Goal: Find contact information: Find contact information

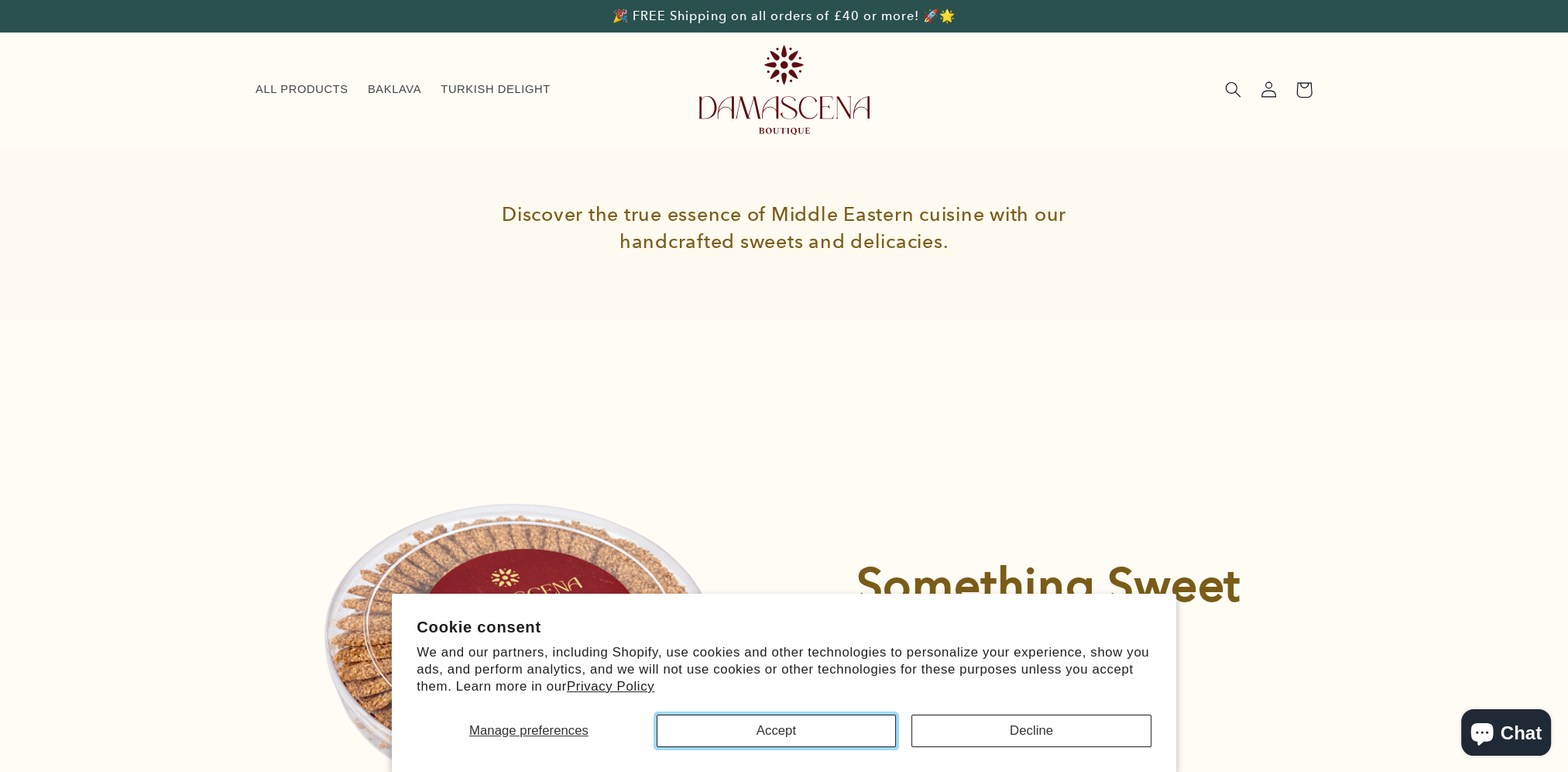
click at [854, 733] on button "Accept" at bounding box center [776, 730] width 240 height 32
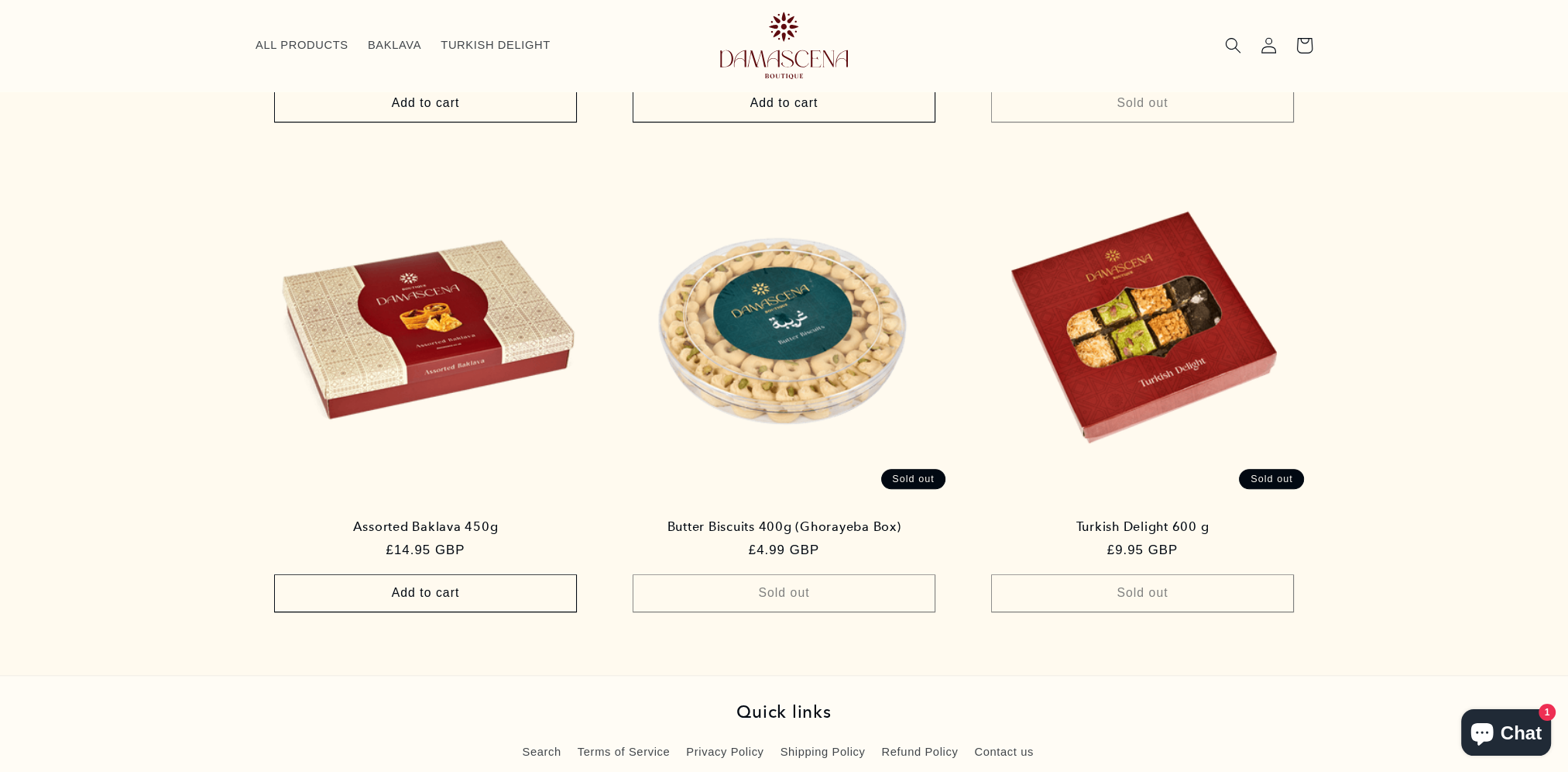
scroll to position [1655, 0]
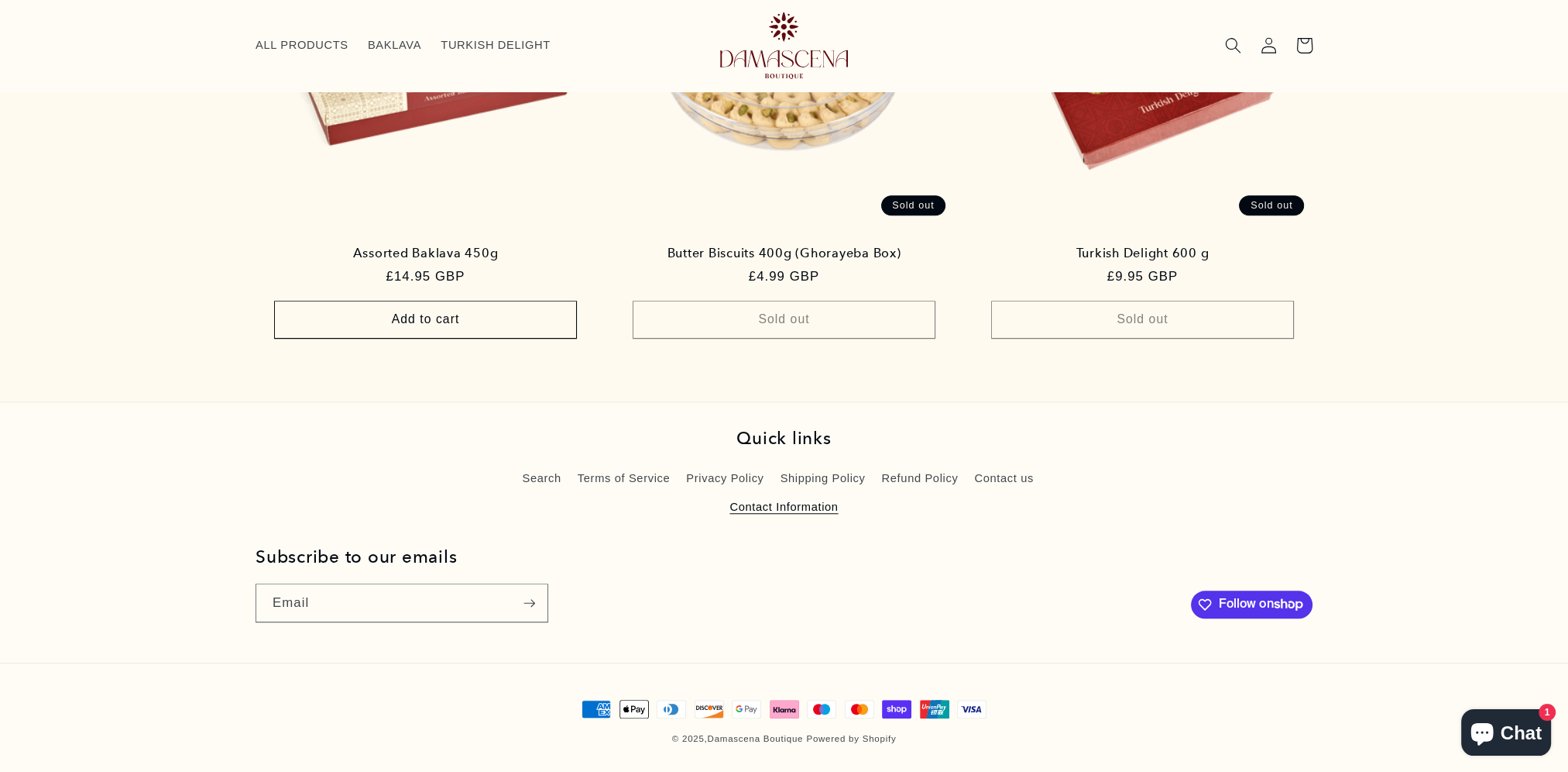
click at [833, 508] on link "Contact Information" at bounding box center [784, 507] width 108 height 28
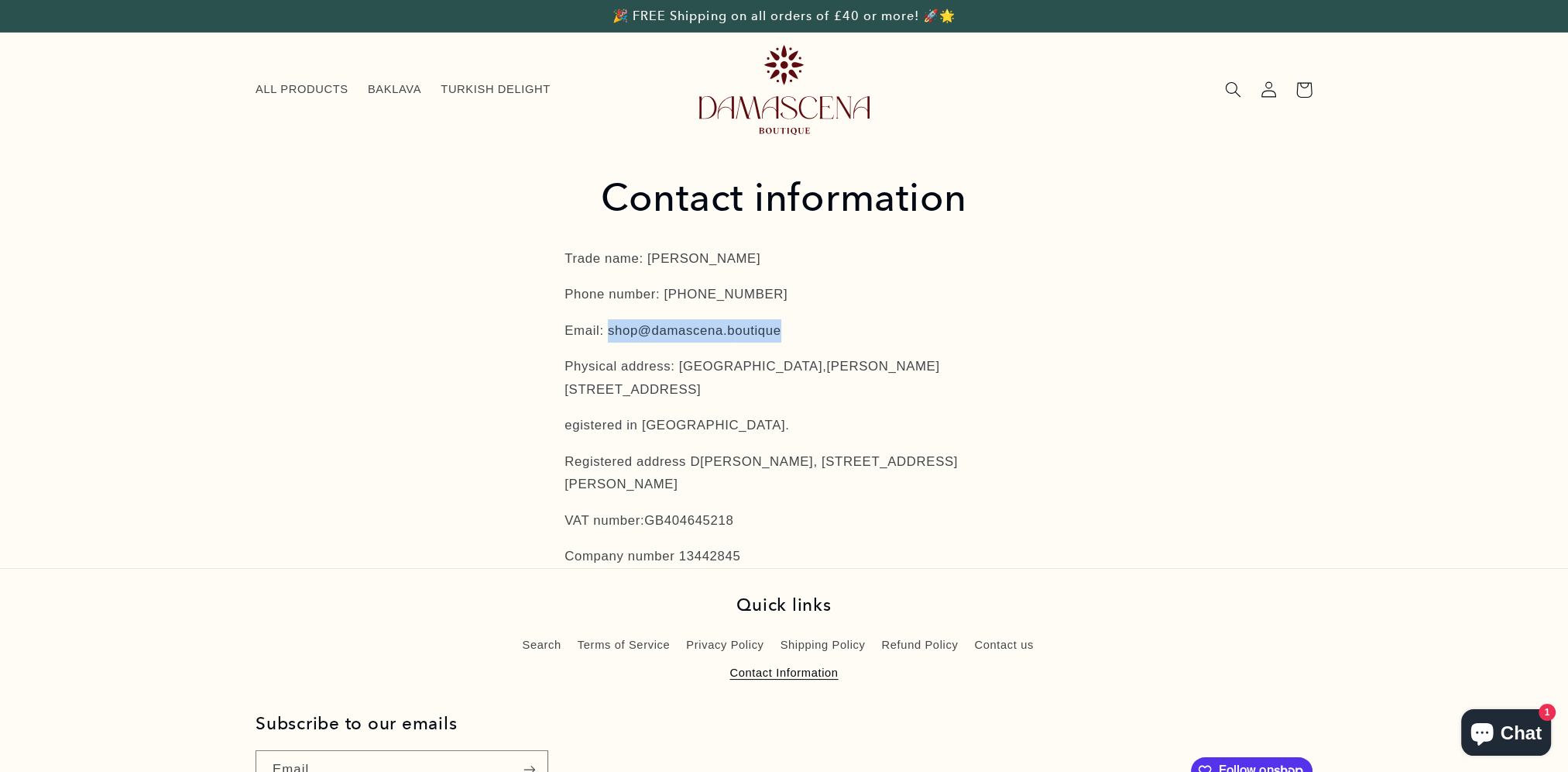
drag, startPoint x: 778, startPoint y: 330, endPoint x: 613, endPoint y: 329, distance: 165.0
click at [613, 329] on p "Email: shop@damascena.b outique" at bounding box center [784, 330] width 439 height 24
copy p "shop@damascena.b outique"
click at [316, 90] on span "ALL PRODUCTS" at bounding box center [302, 89] width 93 height 15
